Goal: Navigation & Orientation: Find specific page/section

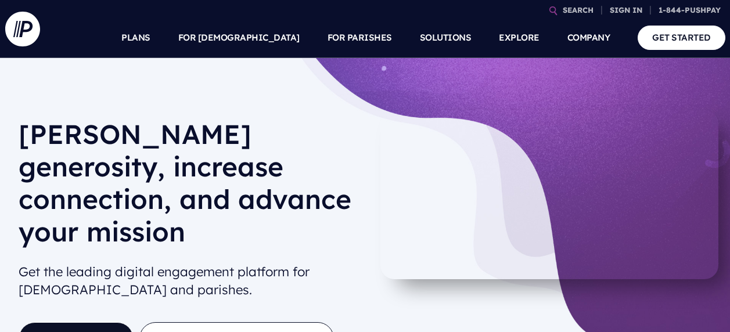
click at [440, 181] on div at bounding box center [434, 181] width 35 height 68
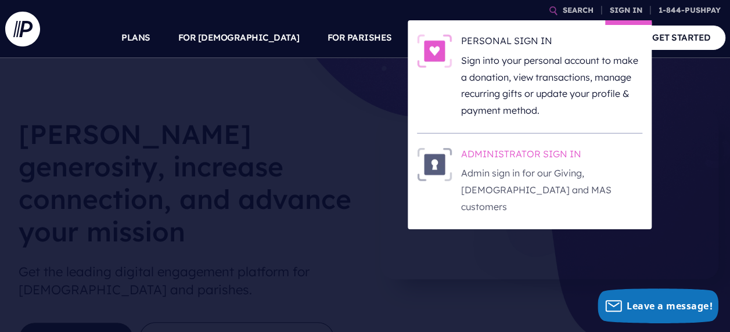
click at [471, 156] on h6 "ADMINISTRATOR SIGN IN" at bounding box center [551, 155] width 181 height 17
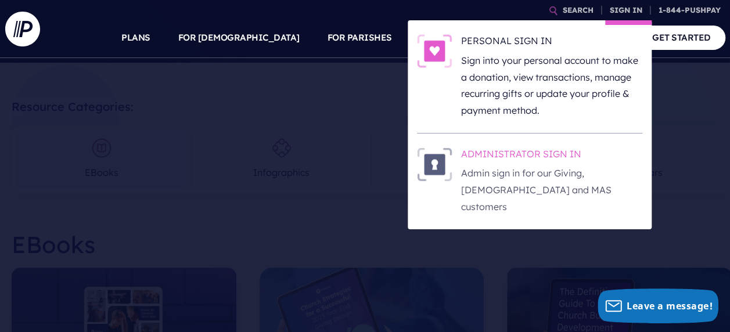
click at [465, 149] on h6 "ADMINISTRATOR SIGN IN" at bounding box center [551, 155] width 181 height 17
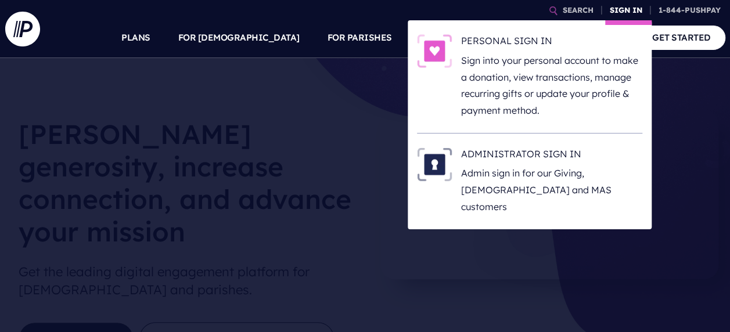
click at [638, 13] on link "SIGN IN" at bounding box center [626, 10] width 42 height 20
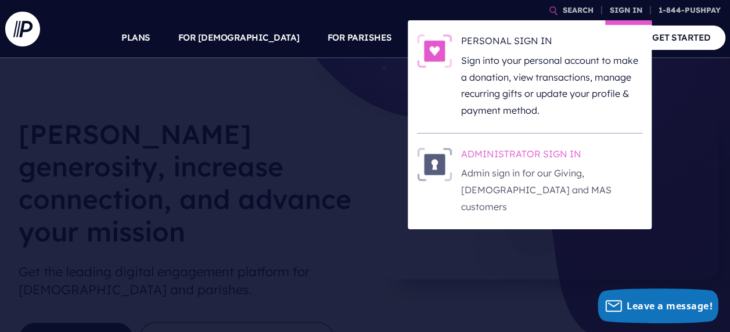
click at [483, 148] on h6 "ADMINISTRATOR SIGN IN" at bounding box center [551, 155] width 181 height 17
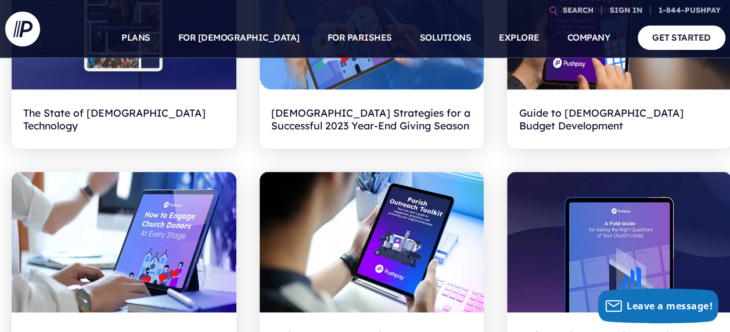
scroll to position [580, 0]
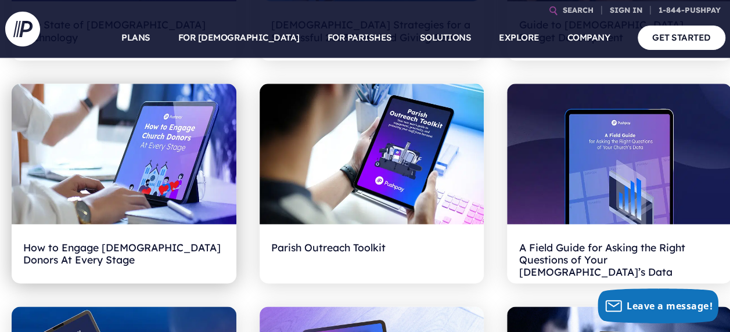
click at [138, 208] on img at bounding box center [124, 154] width 225 height 140
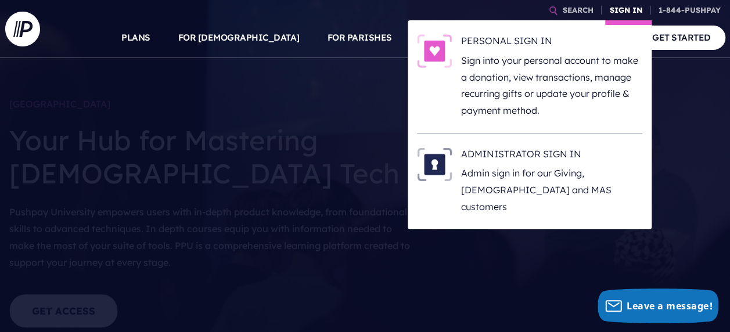
click at [637, 8] on link "SIGN IN" at bounding box center [626, 10] width 42 height 20
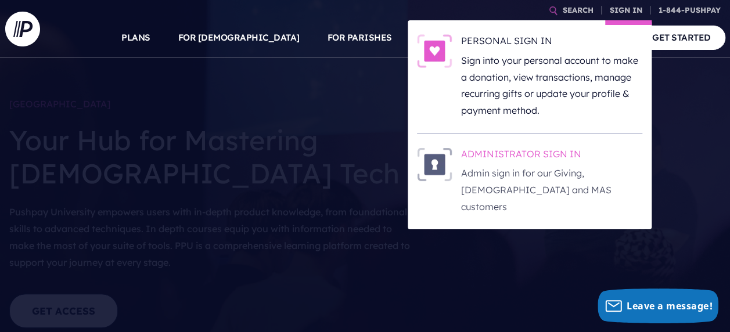
click at [473, 153] on h6 "ADMINISTRATOR SIGN IN" at bounding box center [551, 155] width 181 height 17
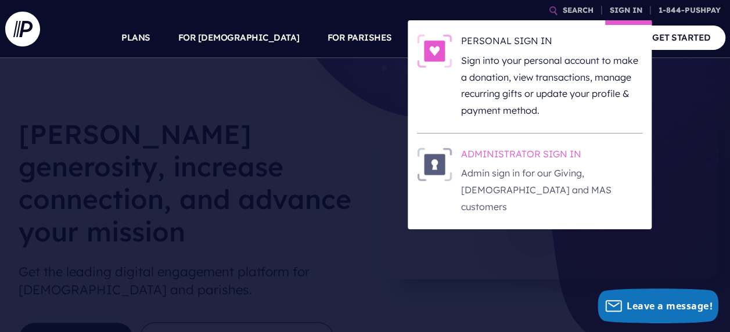
click at [510, 149] on h6 "ADMINISTRATOR SIGN IN" at bounding box center [551, 155] width 181 height 17
